Goal: Information Seeking & Learning: Find specific fact

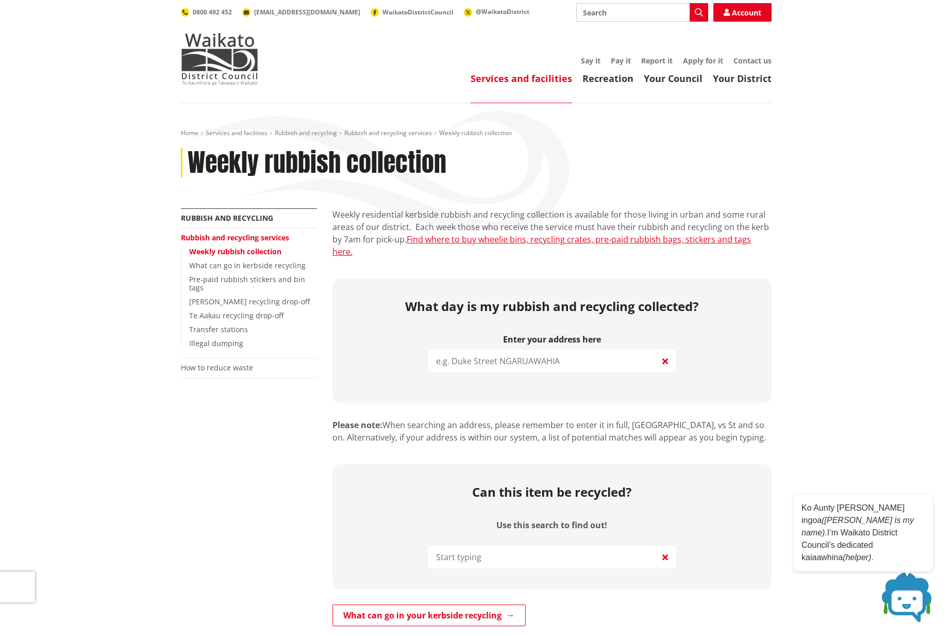
click at [514, 352] on input "search" at bounding box center [551, 360] width 247 height 23
click at [761, 85] on link "Your District" at bounding box center [742, 78] width 59 height 12
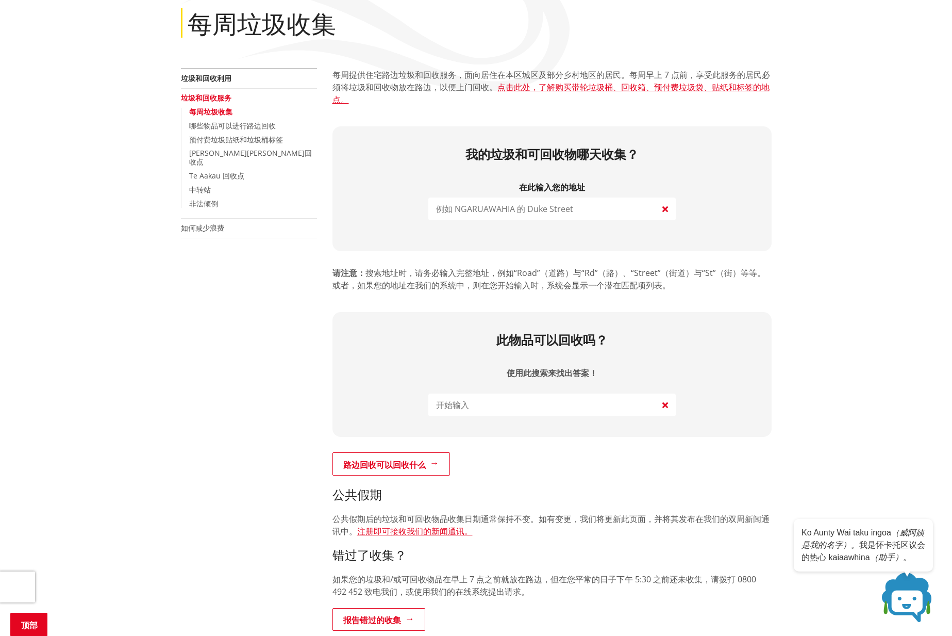
scroll to position [180, 0]
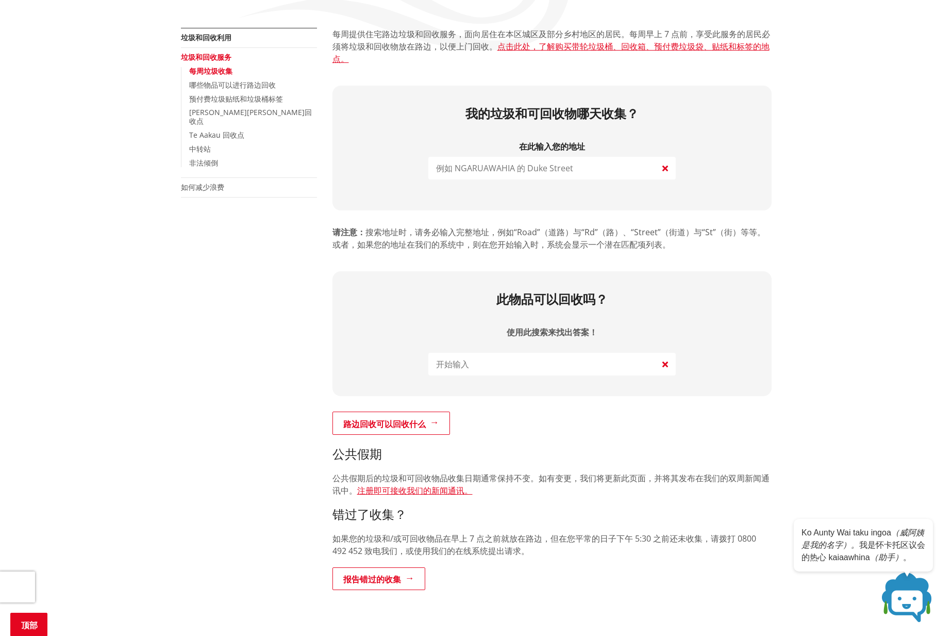
click at [534, 168] on input "search" at bounding box center [551, 168] width 247 height 23
paste input "437 Herbert Road"
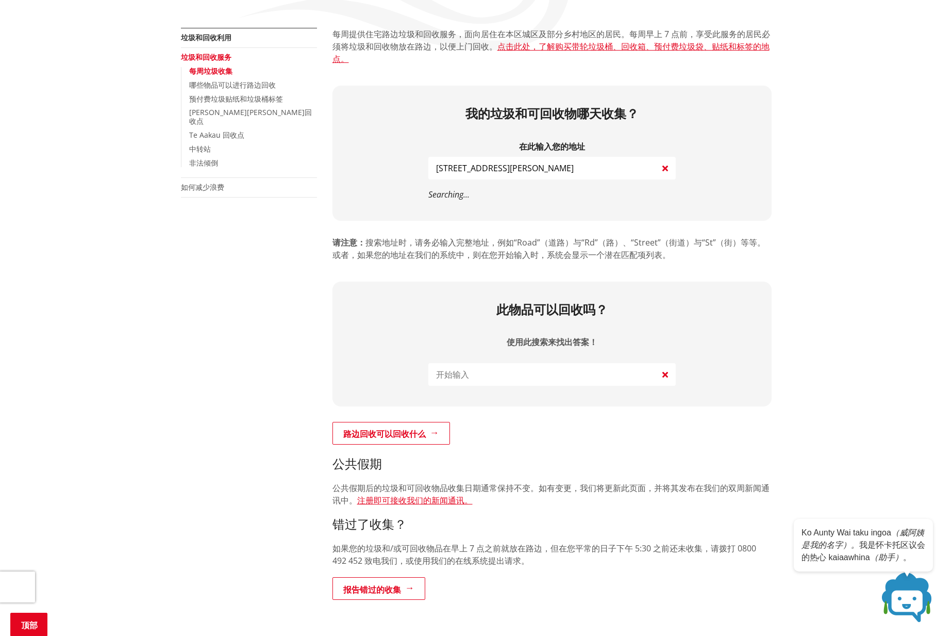
type input "437 Herbert Road"
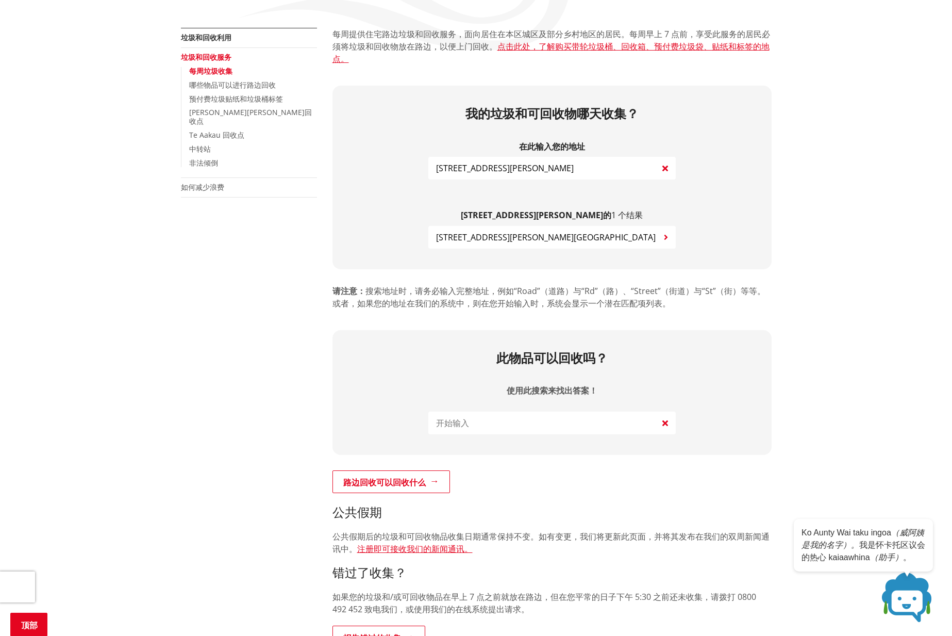
click at [537, 240] on button "赫伯特路437号罗通加罗" at bounding box center [551, 237] width 247 height 23
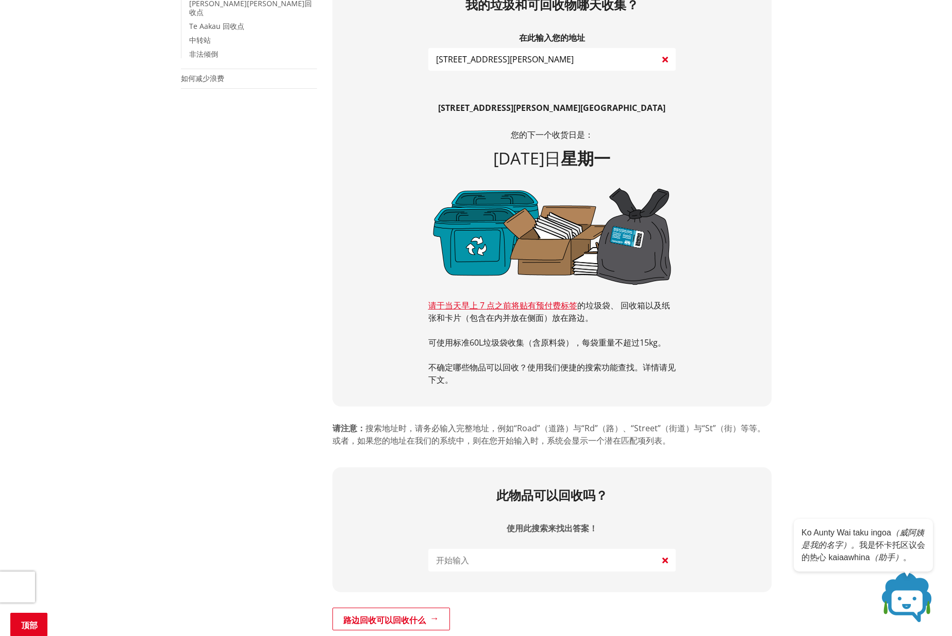
scroll to position [31, 0]
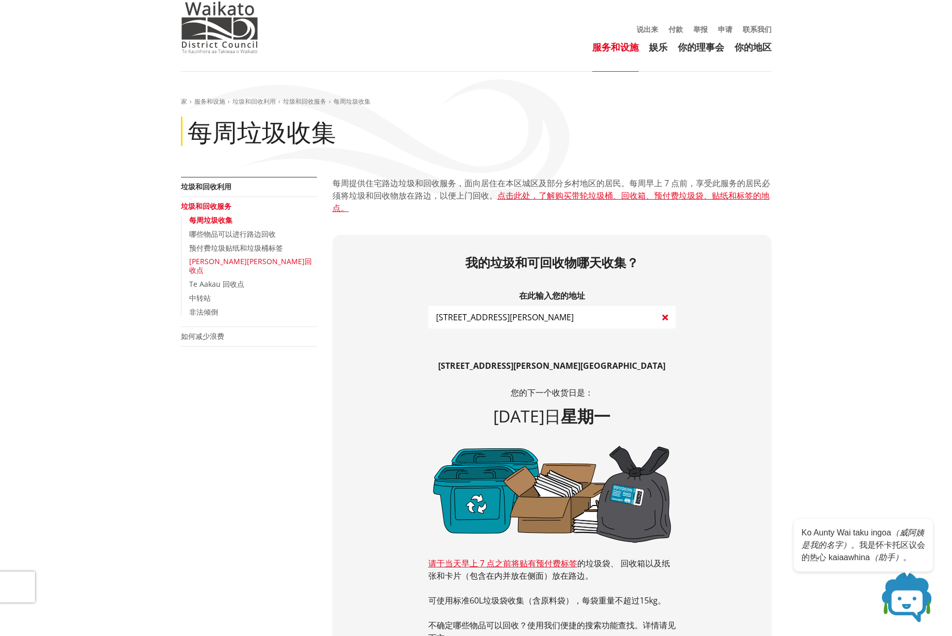
click at [221, 261] on font "格伦默里回收点" at bounding box center [250, 265] width 123 height 19
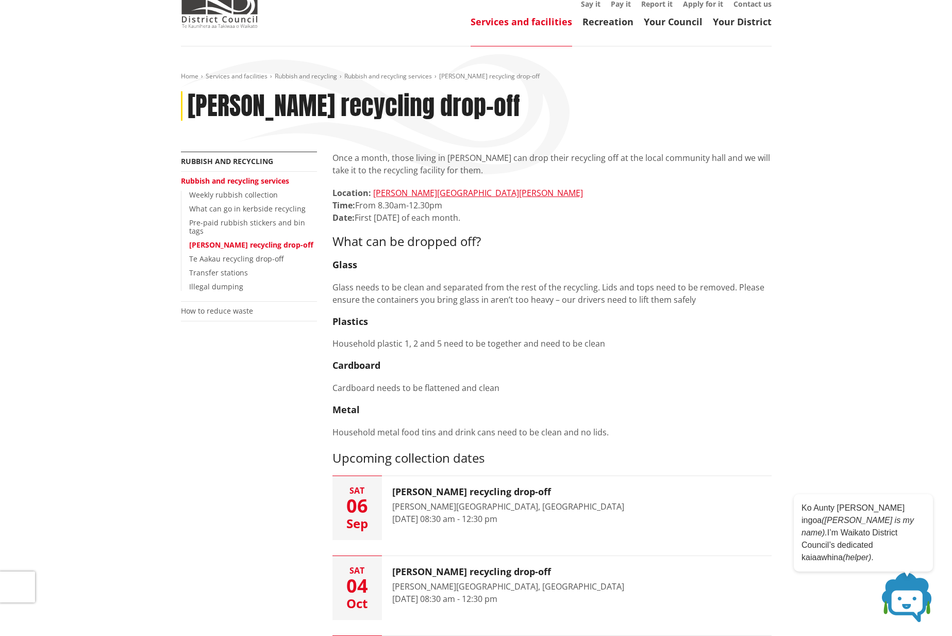
scroll to position [26, 0]
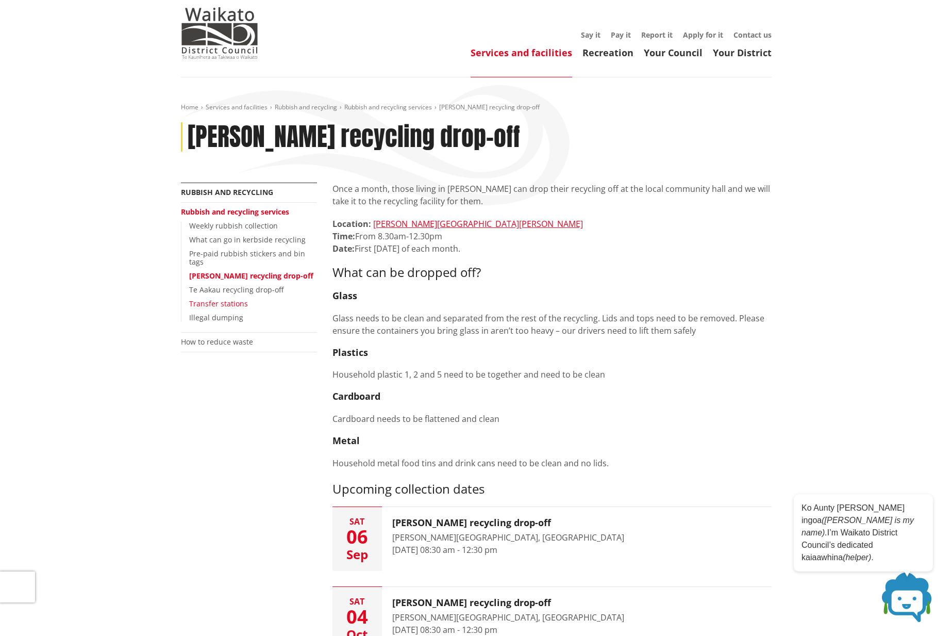
click at [228, 298] on link "Transfer stations" at bounding box center [218, 303] width 59 height 10
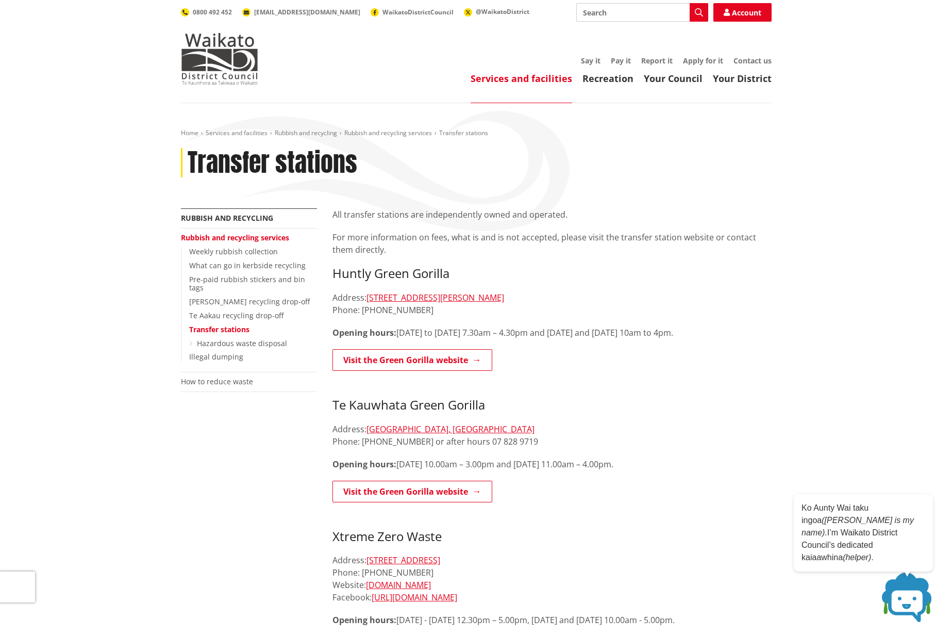
click at [266, 239] on link "Rubbish and recycling services" at bounding box center [235, 237] width 108 height 10
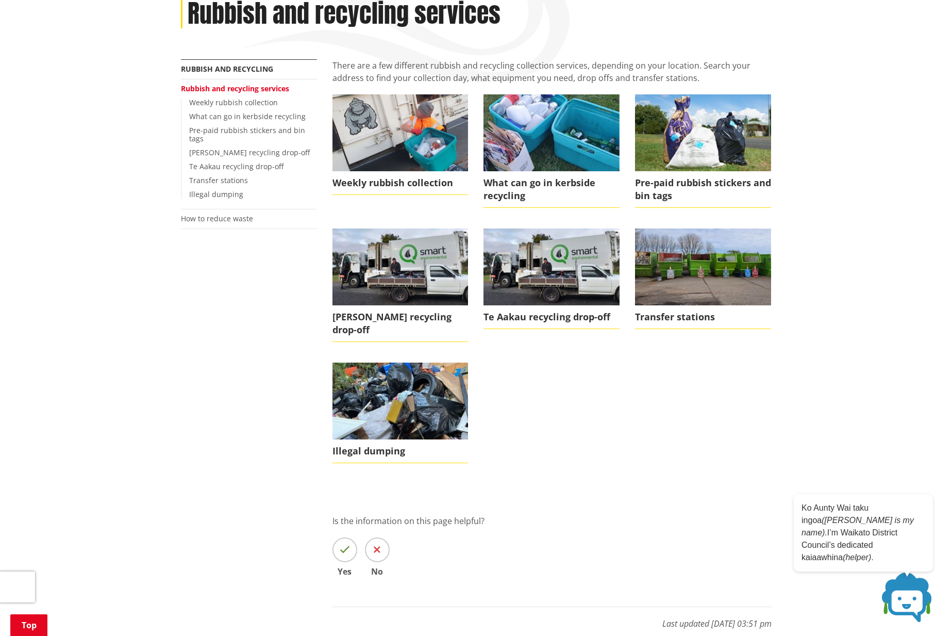
scroll to position [143, 0]
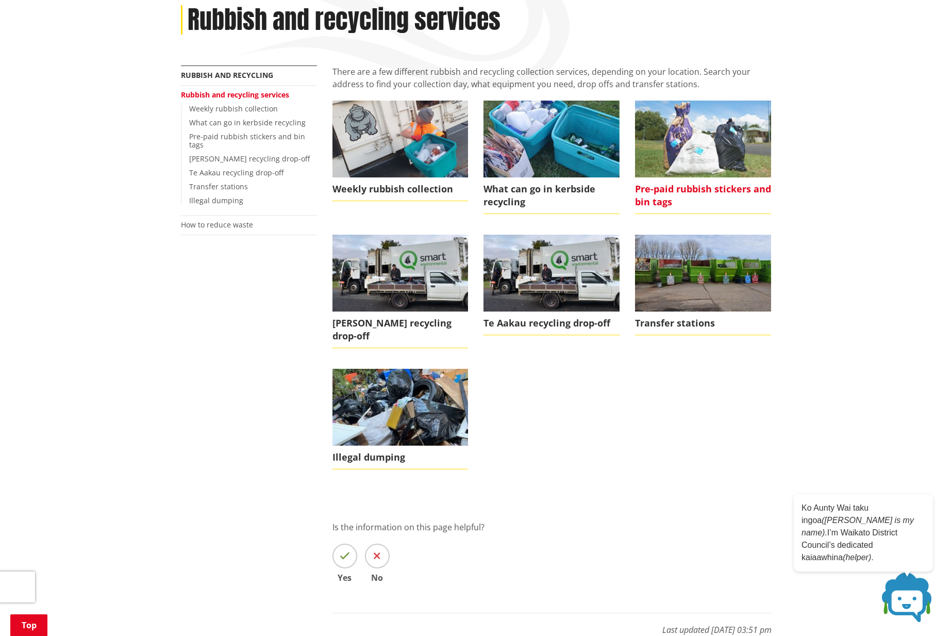
click at [707, 156] on img at bounding box center [703, 139] width 136 height 76
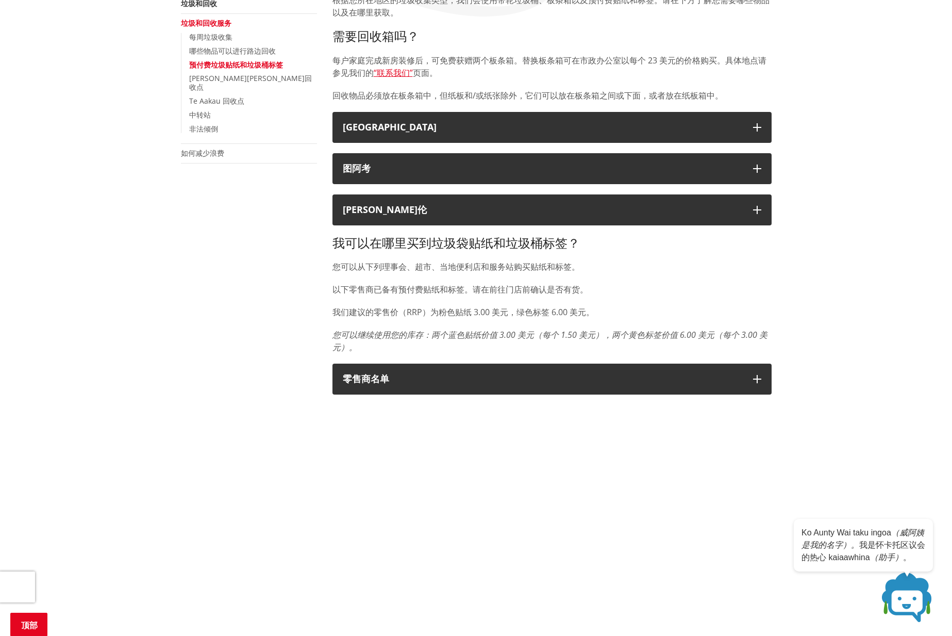
scroll to position [123, 0]
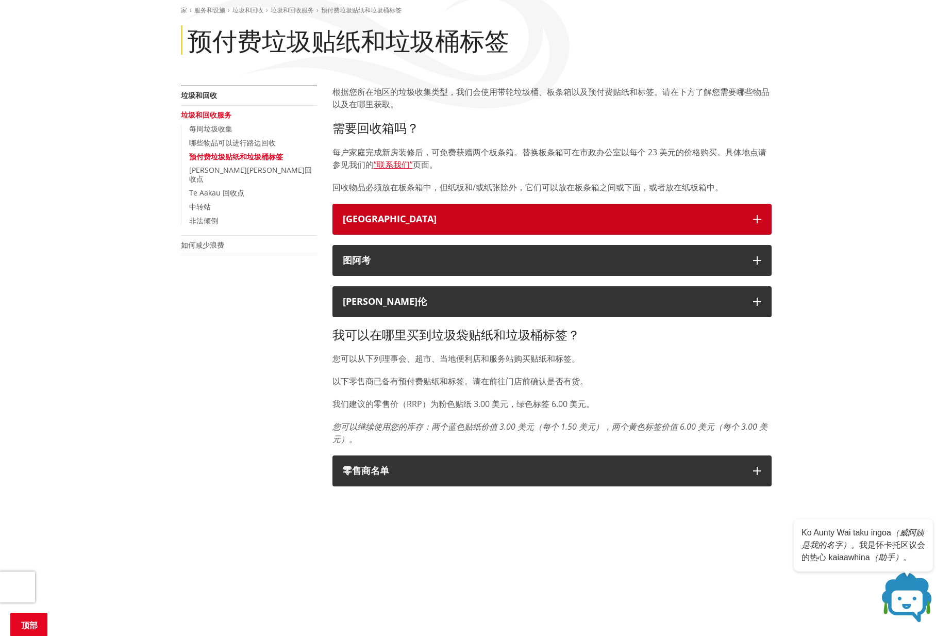
click at [736, 223] on div "[GEOGRAPHIC_DATA]" at bounding box center [543, 219] width 400 height 10
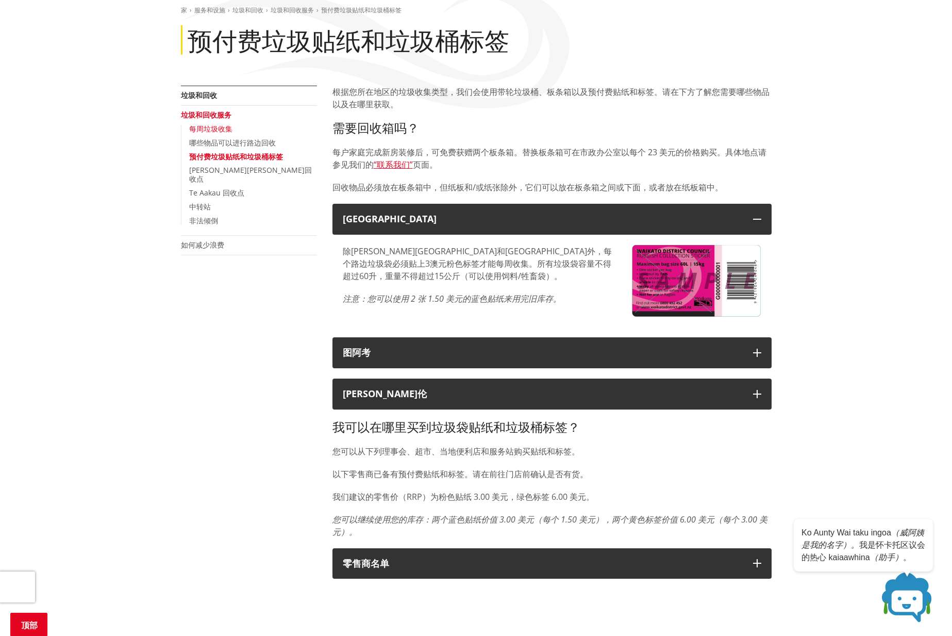
click at [208, 129] on font "每周垃圾收集" at bounding box center [210, 129] width 43 height 10
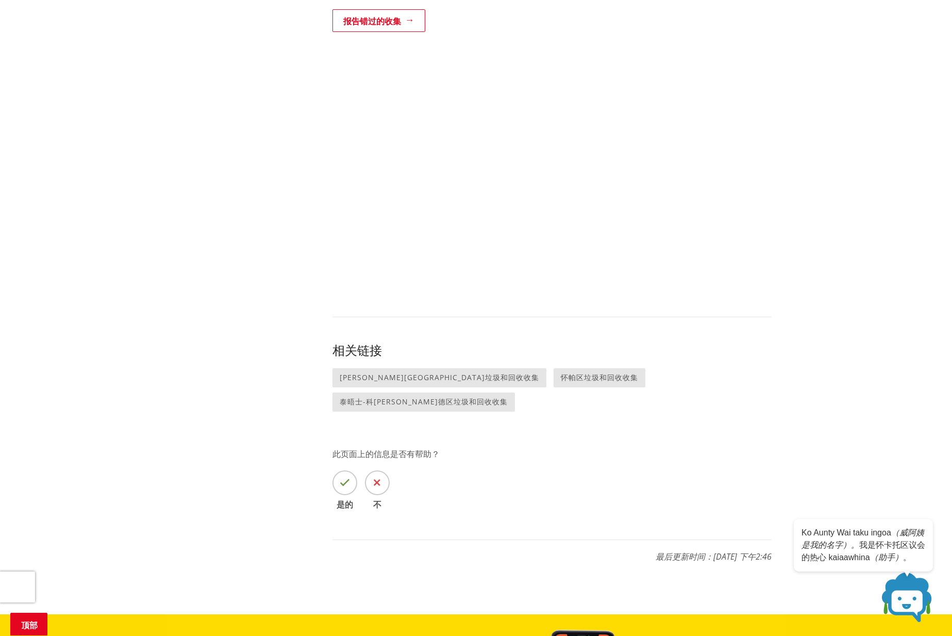
scroll to position [760, 0]
